Goal: Check status

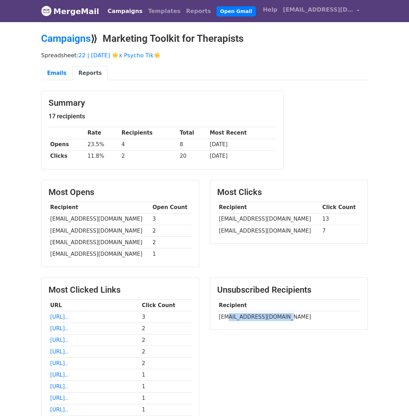
drag, startPoint x: 224, startPoint y: 317, endPoint x: 284, endPoint y: 317, distance: 60.1
click at [284, 317] on td "jkjohnston@romanopsych.com" at bounding box center [289, 317] width 144 height 12
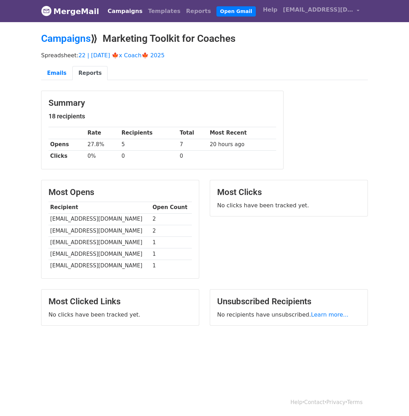
click at [123, 50] on div "Spreadsheet: 22 | [DATE] 🍁x Coach🍁 2025 Emails Reports" at bounding box center [205, 67] width 338 height 39
click at [123, 55] on link "22 | [DATE] 🍁x Coach🍁 2025" at bounding box center [121, 55] width 86 height 7
